Goal: Check status: Check status

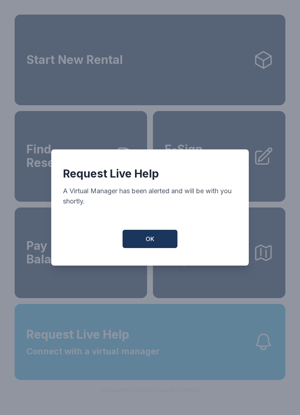
click at [147, 248] on button "OK" at bounding box center [149, 239] width 55 height 18
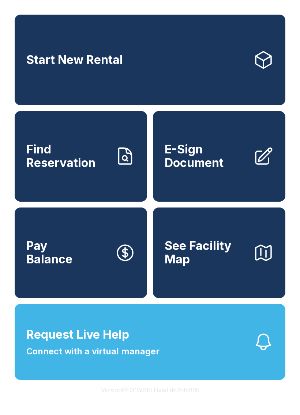
click at [102, 374] on button "Request Live Help Connect with a virtual manager" at bounding box center [150, 342] width 270 height 76
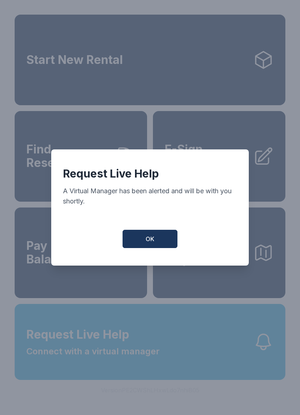
click at [139, 243] on button "OK" at bounding box center [149, 239] width 55 height 18
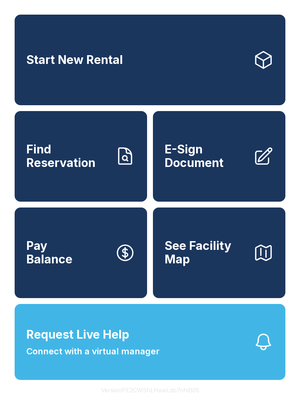
click at [73, 181] on link "Find Reservation" at bounding box center [81, 156] width 132 height 91
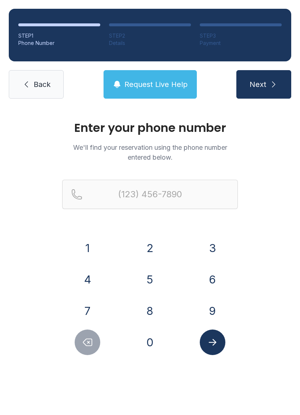
click at [148, 318] on button "8" at bounding box center [150, 311] width 26 height 26
click at [147, 355] on button "0" at bounding box center [150, 343] width 26 height 26
click at [84, 285] on button "4" at bounding box center [88, 280] width 26 height 26
click at [204, 245] on button "3" at bounding box center [213, 248] width 26 height 26
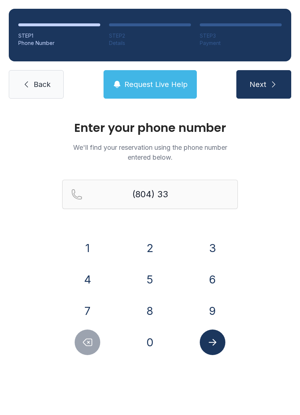
click at [141, 316] on button "8" at bounding box center [150, 311] width 26 height 26
click at [145, 275] on button "5" at bounding box center [150, 280] width 26 height 26
click at [201, 306] on button "9" at bounding box center [213, 311] width 26 height 26
click at [143, 250] on button "2" at bounding box center [150, 248] width 26 height 26
click at [137, 322] on div "8" at bounding box center [150, 311] width 51 height 26
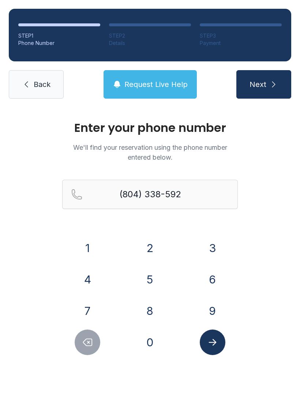
click at [149, 310] on button "8" at bounding box center [150, 311] width 26 height 26
click at [208, 347] on icon "Submit lookup form" at bounding box center [212, 342] width 11 height 11
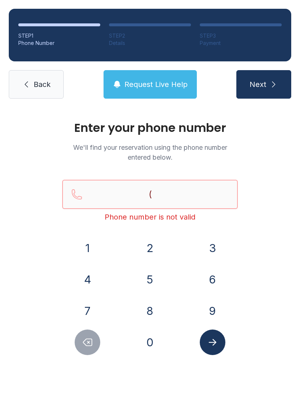
type input "("
click at [176, 86] on span "Request Live Help" at bounding box center [155, 84] width 63 height 10
